Goal: Information Seeking & Learning: Learn about a topic

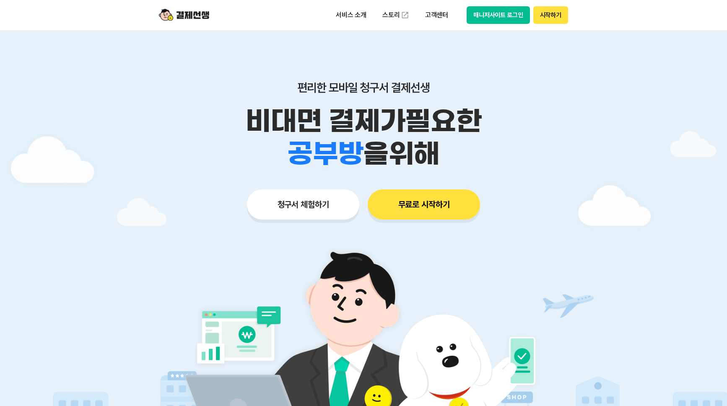
click at [446, 200] on button "무료로 시작하기" at bounding box center [424, 204] width 112 height 30
click at [360, 11] on p "서비스 소개" at bounding box center [351, 15] width 42 height 15
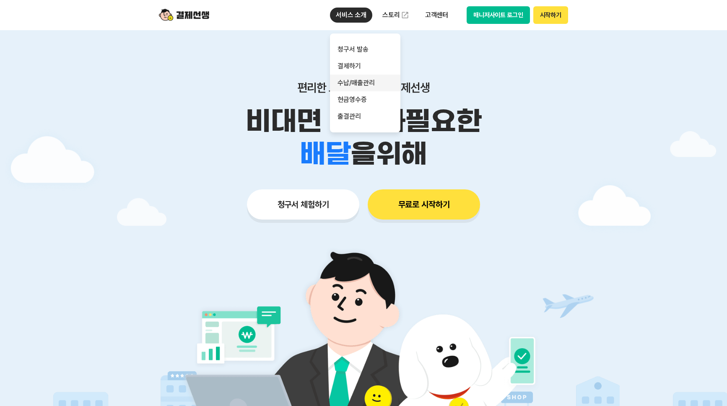
click at [363, 85] on link "수납/매출관리" at bounding box center [365, 83] width 70 height 17
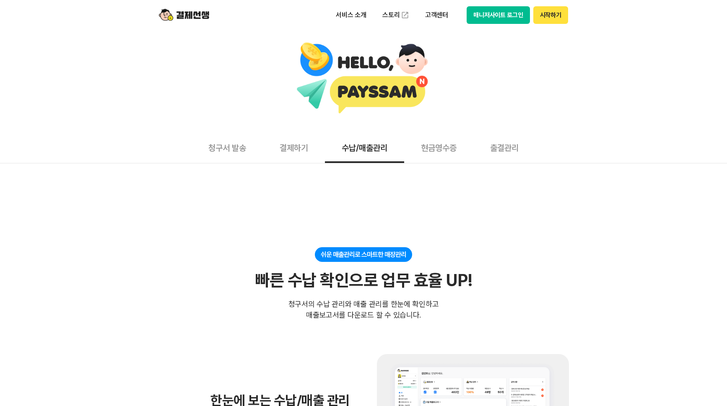
click at [303, 144] on button "결제하기" at bounding box center [294, 147] width 62 height 31
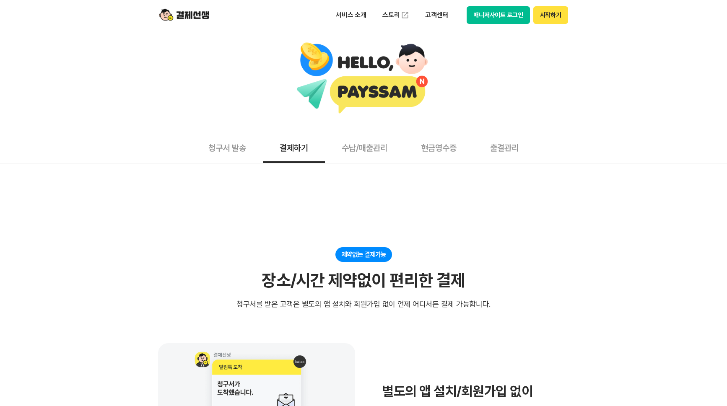
click at [515, 143] on button "출결관리" at bounding box center [504, 147] width 62 height 31
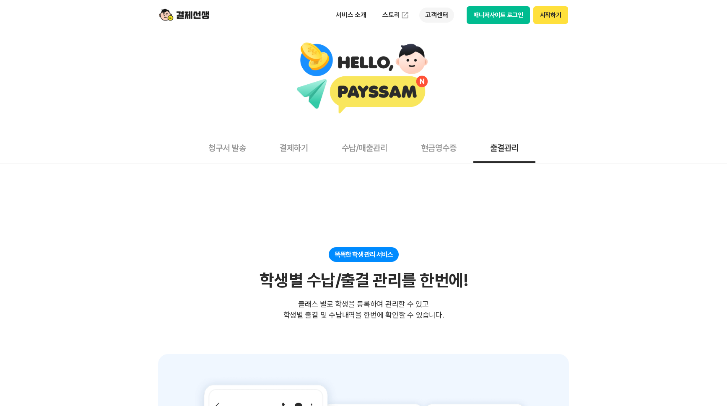
click at [437, 13] on p "고객센터" at bounding box center [436, 15] width 35 height 15
click at [572, 104] on div at bounding box center [363, 78] width 718 height 73
click at [428, 13] on p "고객센터" at bounding box center [436, 15] width 35 height 15
click at [386, 16] on link "스토리" at bounding box center [395, 15] width 39 height 17
click at [539, 83] on div at bounding box center [363, 78] width 718 height 73
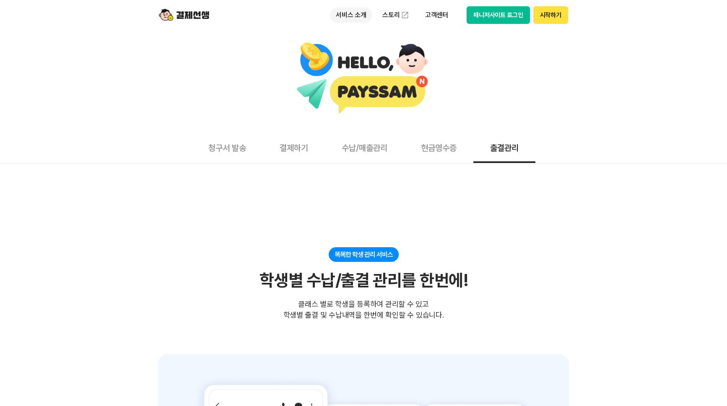
click at [343, 18] on p "서비스 소개" at bounding box center [351, 15] width 42 height 15
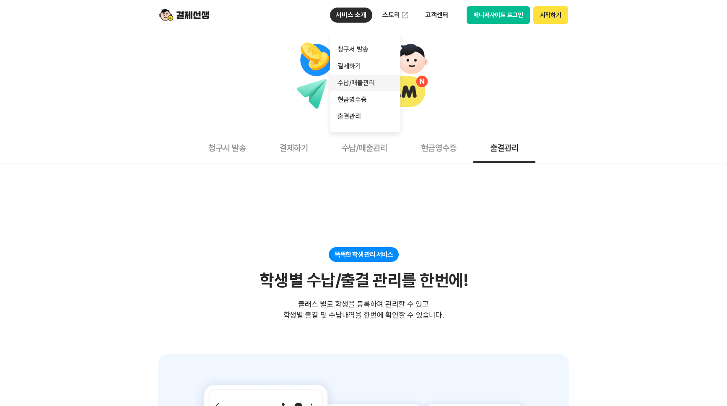
click at [366, 83] on link "수납/매출관리" at bounding box center [365, 83] width 70 height 17
